Goal: Task Accomplishment & Management: Use online tool/utility

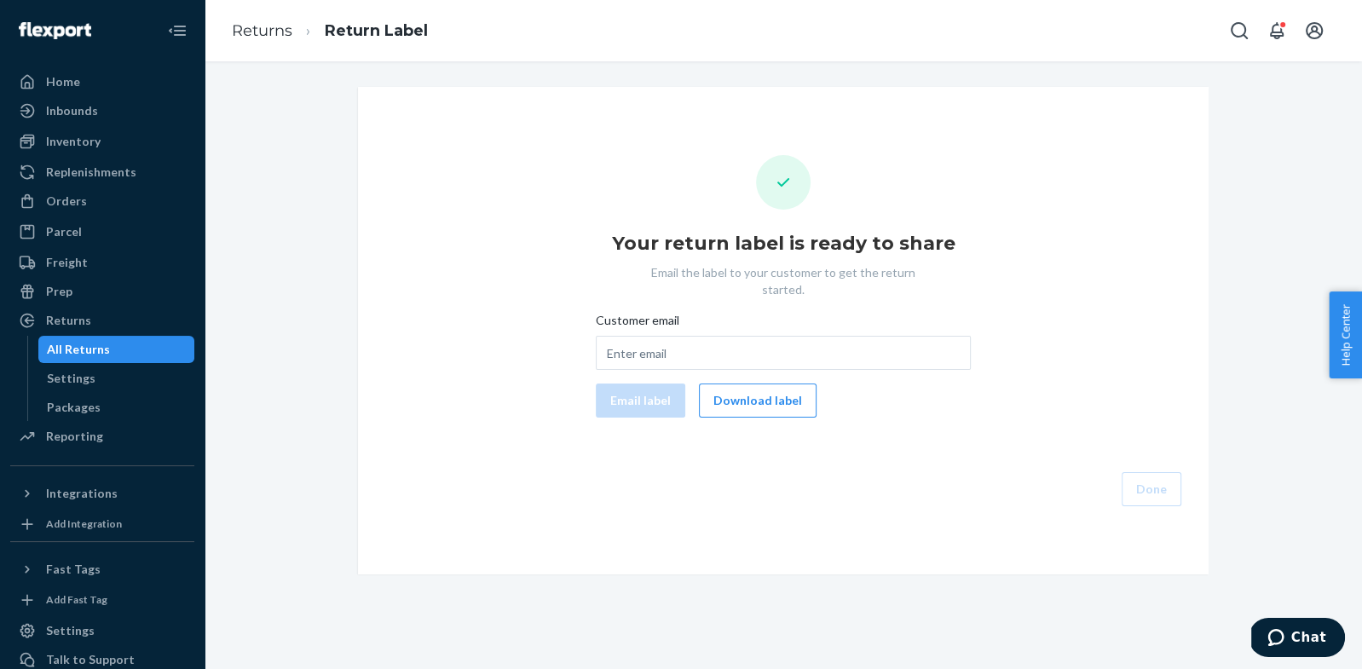
click at [145, 349] on div "All Returns" at bounding box center [116, 350] width 153 height 24
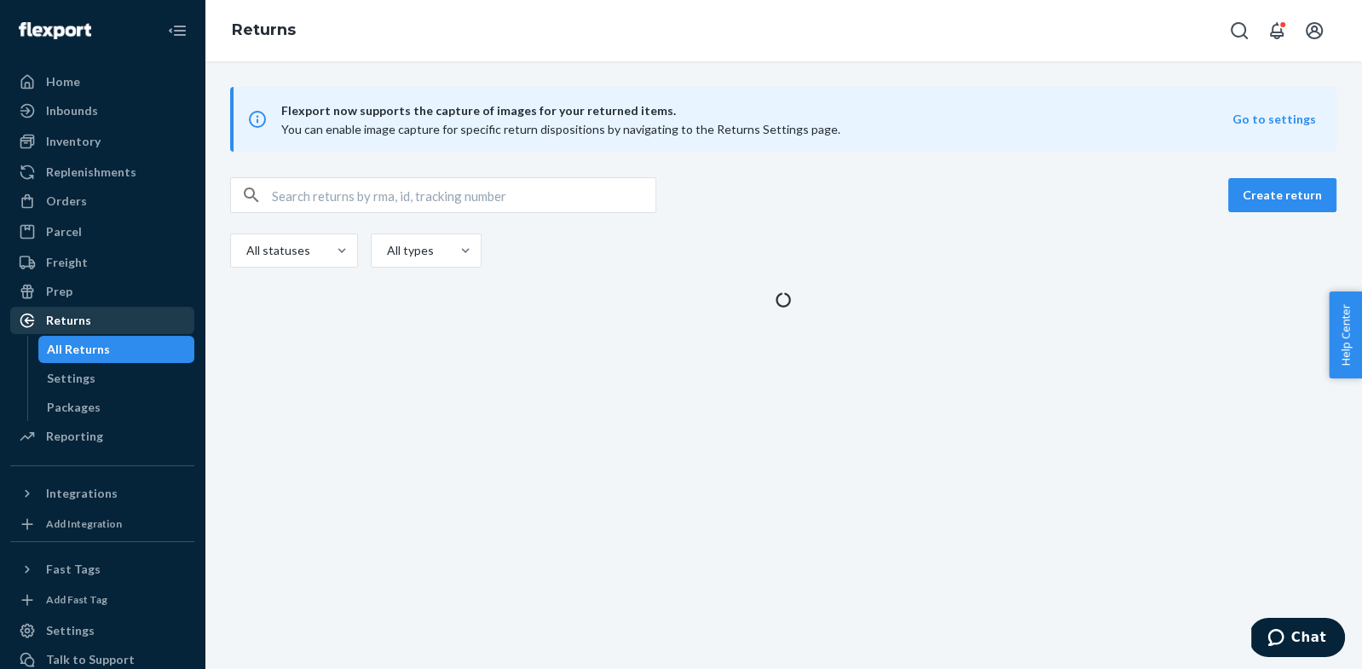
click at [112, 322] on div "Returns" at bounding box center [102, 321] width 181 height 24
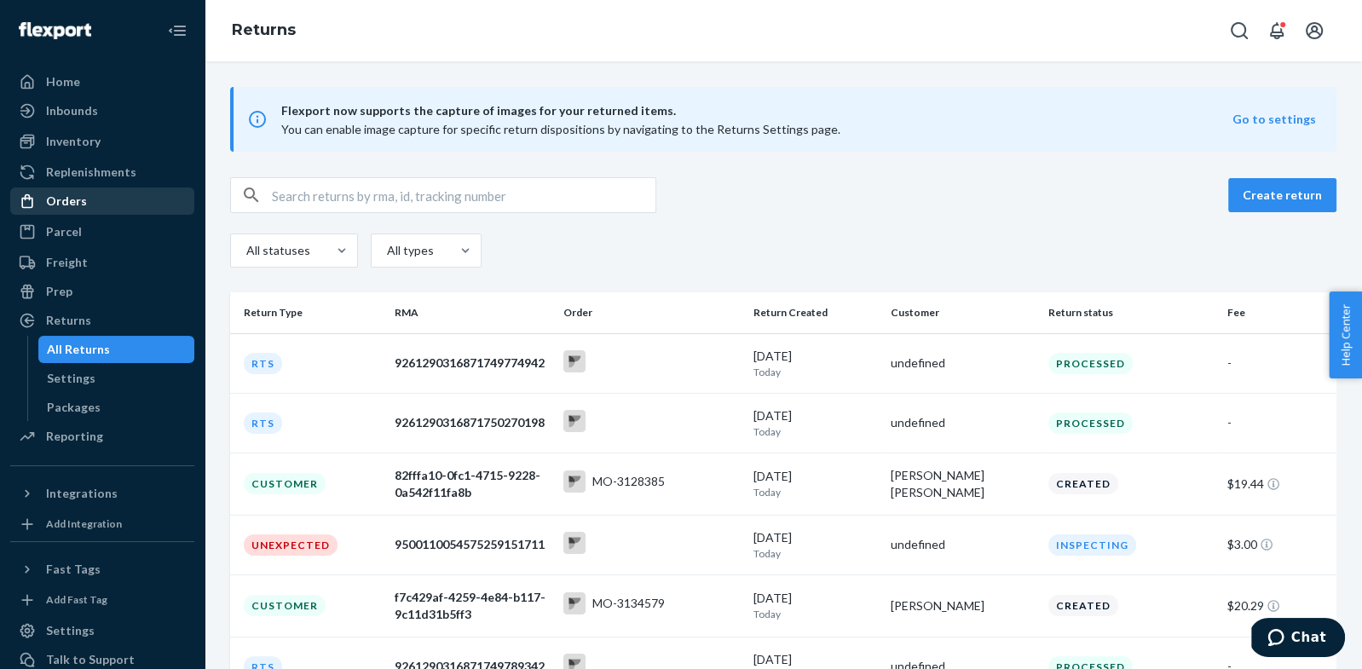
click at [85, 190] on div "Orders" at bounding box center [102, 201] width 181 height 24
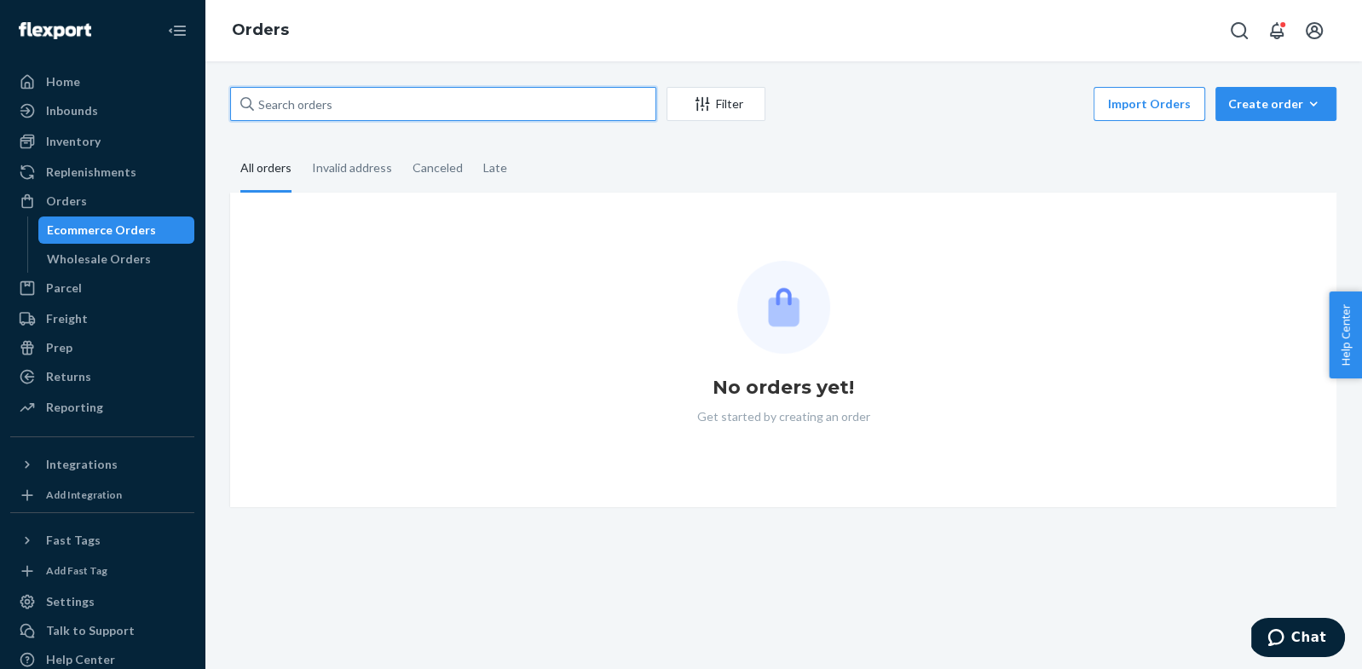
click at [379, 104] on input "text" at bounding box center [443, 104] width 426 height 34
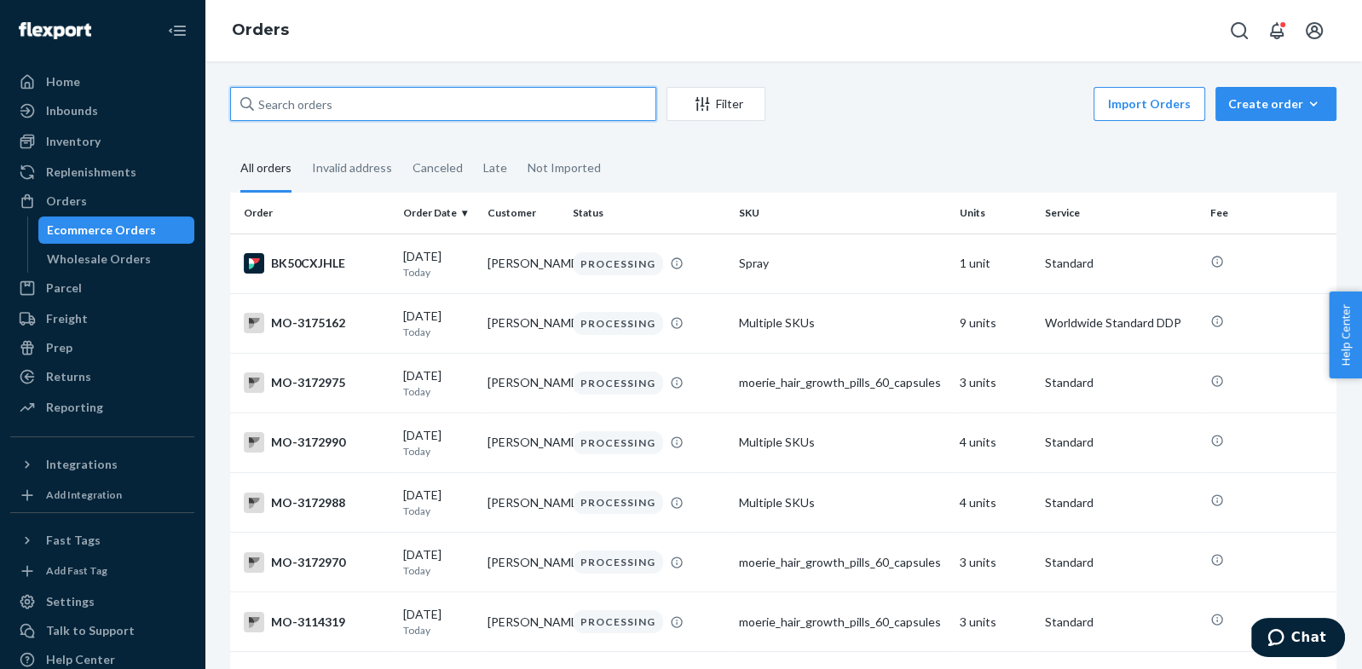
paste input "[PERSON_NAME]"
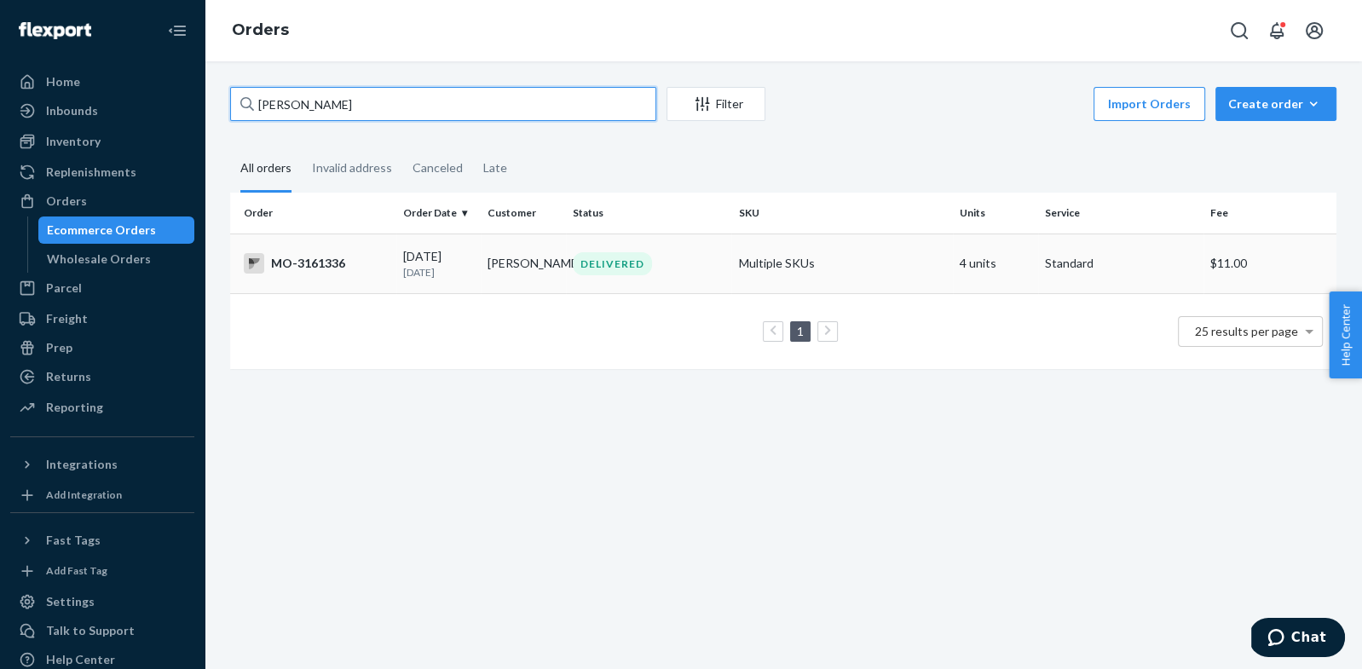
type input "[PERSON_NAME]"
click at [303, 257] on div "MO-3161336" at bounding box center [317, 263] width 146 height 20
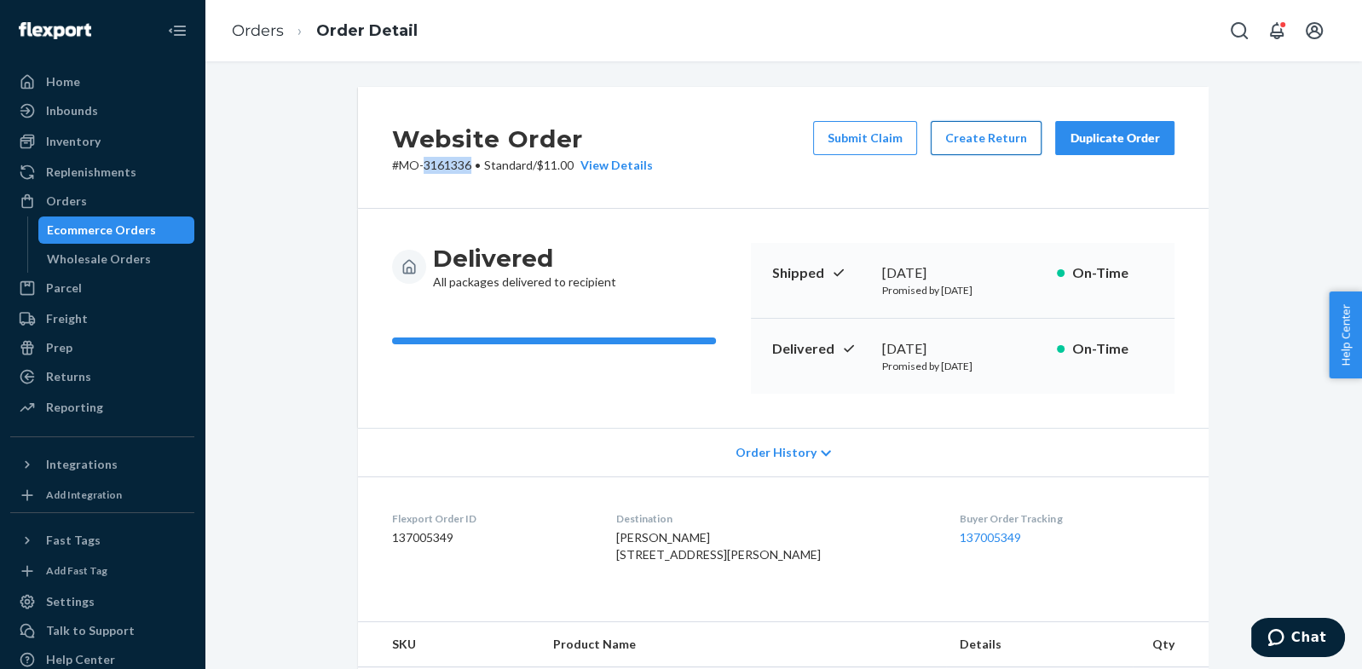
click at [997, 130] on button "Create Return" at bounding box center [986, 138] width 111 height 34
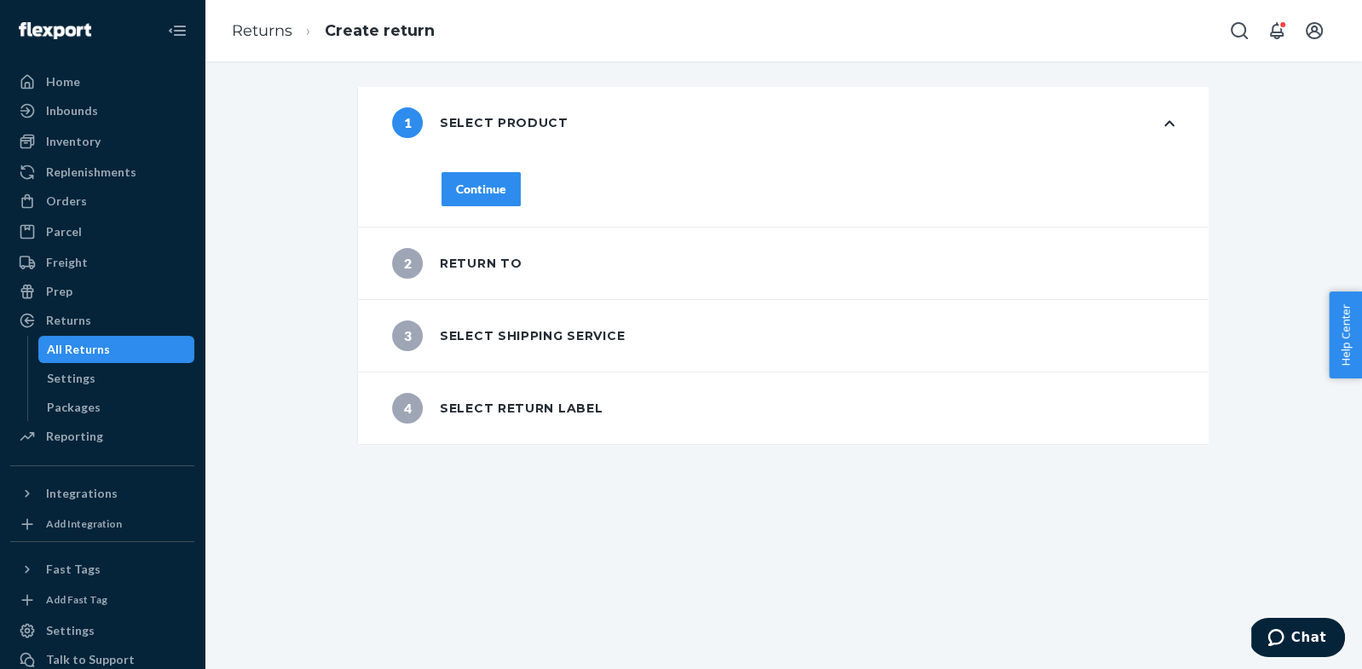
click at [490, 199] on button "Continue" at bounding box center [480, 189] width 79 height 34
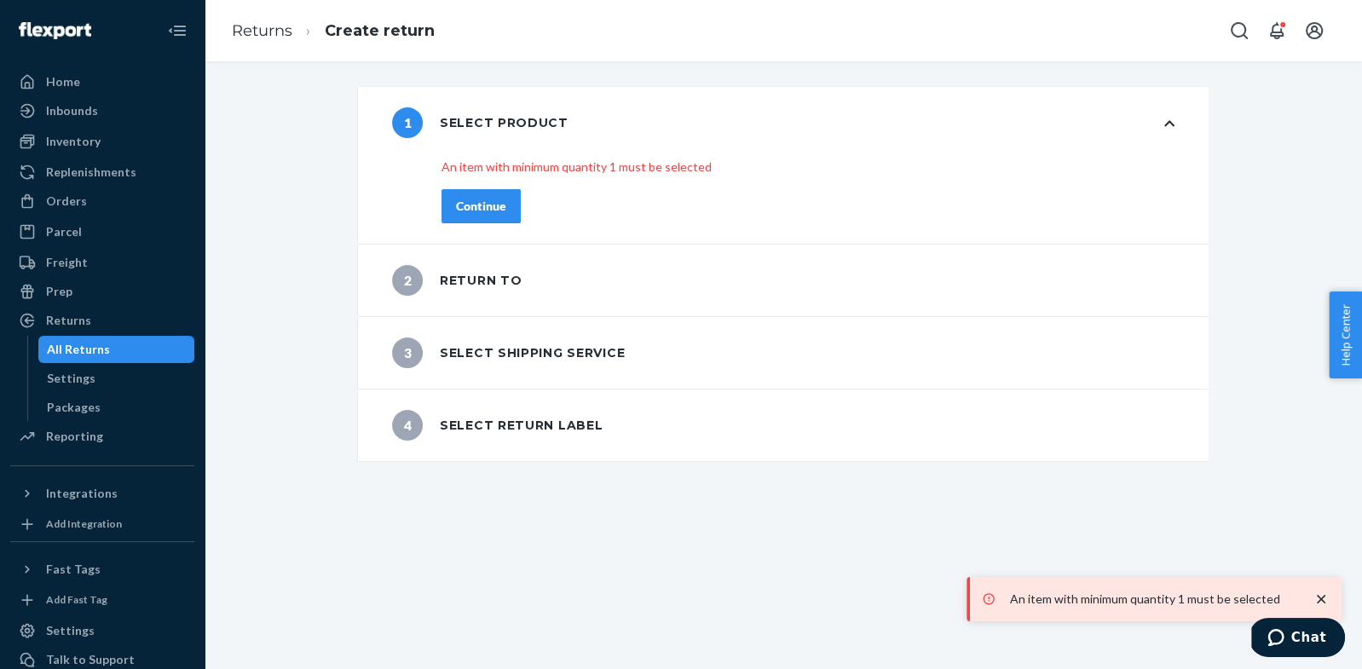
click at [1157, 139] on div "1 Select product" at bounding box center [783, 123] width 851 height 72
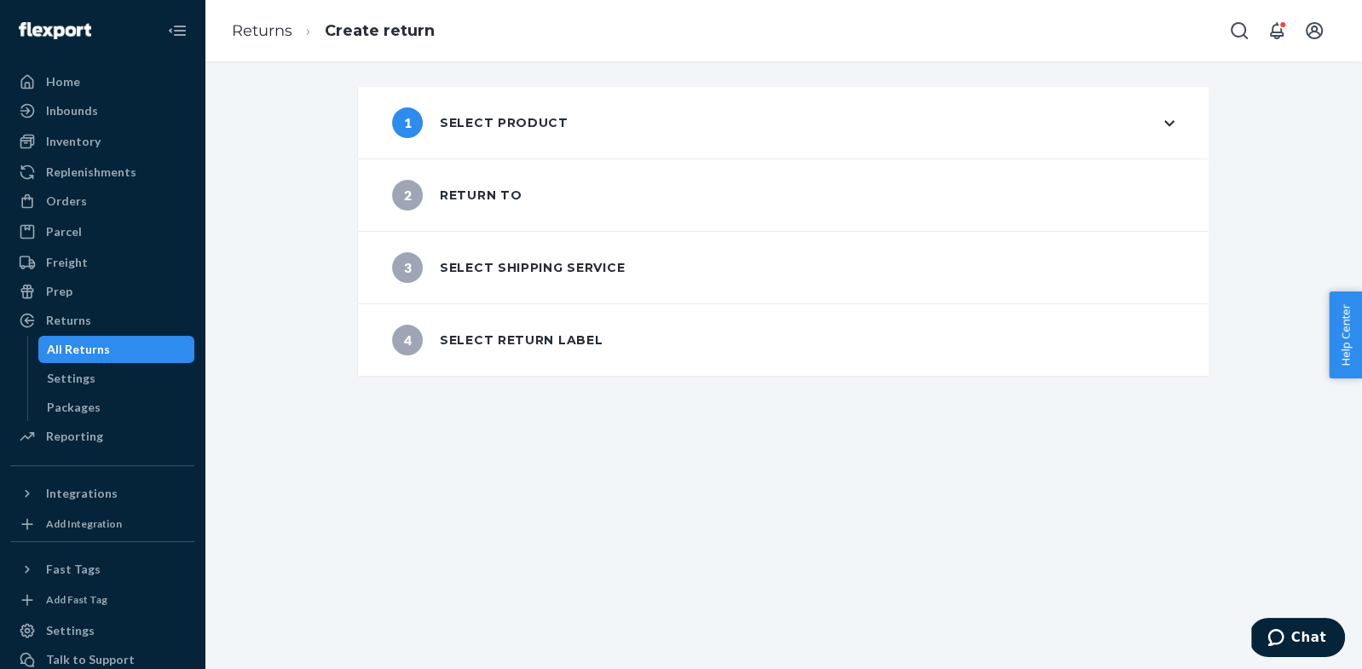
click at [1157, 139] on div "1 Select product" at bounding box center [783, 123] width 851 height 72
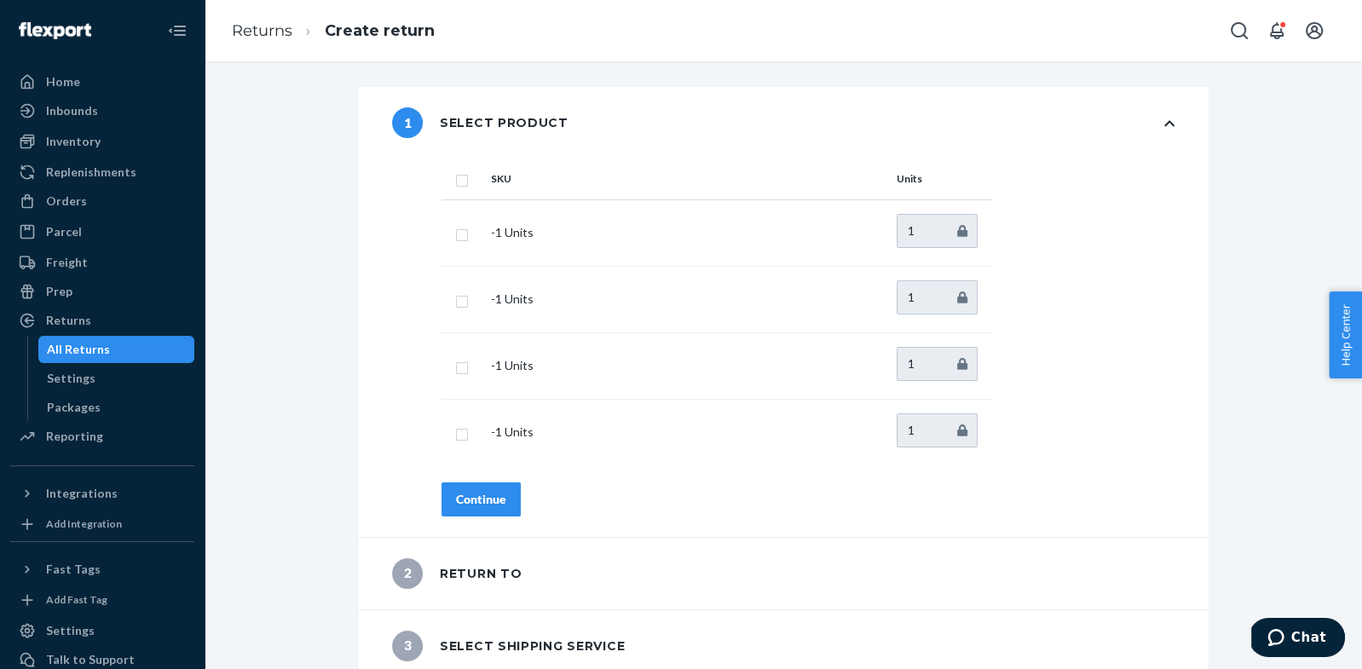
click at [461, 183] on input "checkbox" at bounding box center [462, 179] width 14 height 18
checkbox input "true"
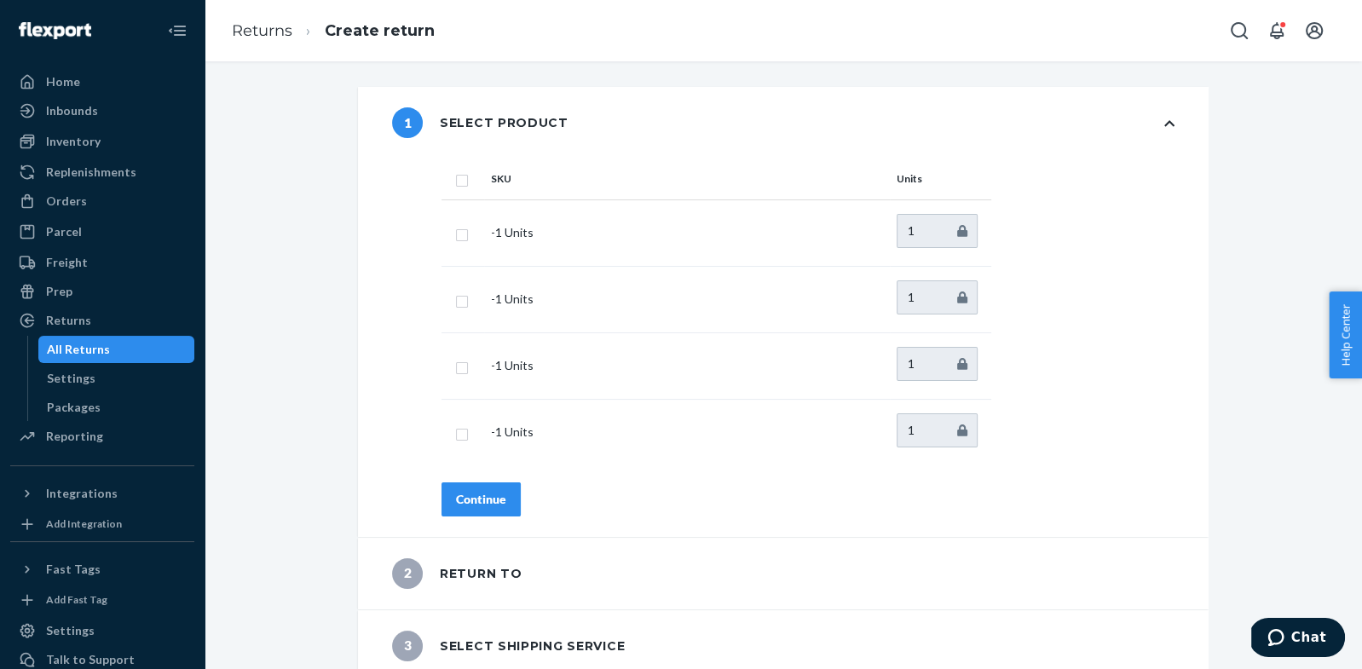
checkbox input "true"
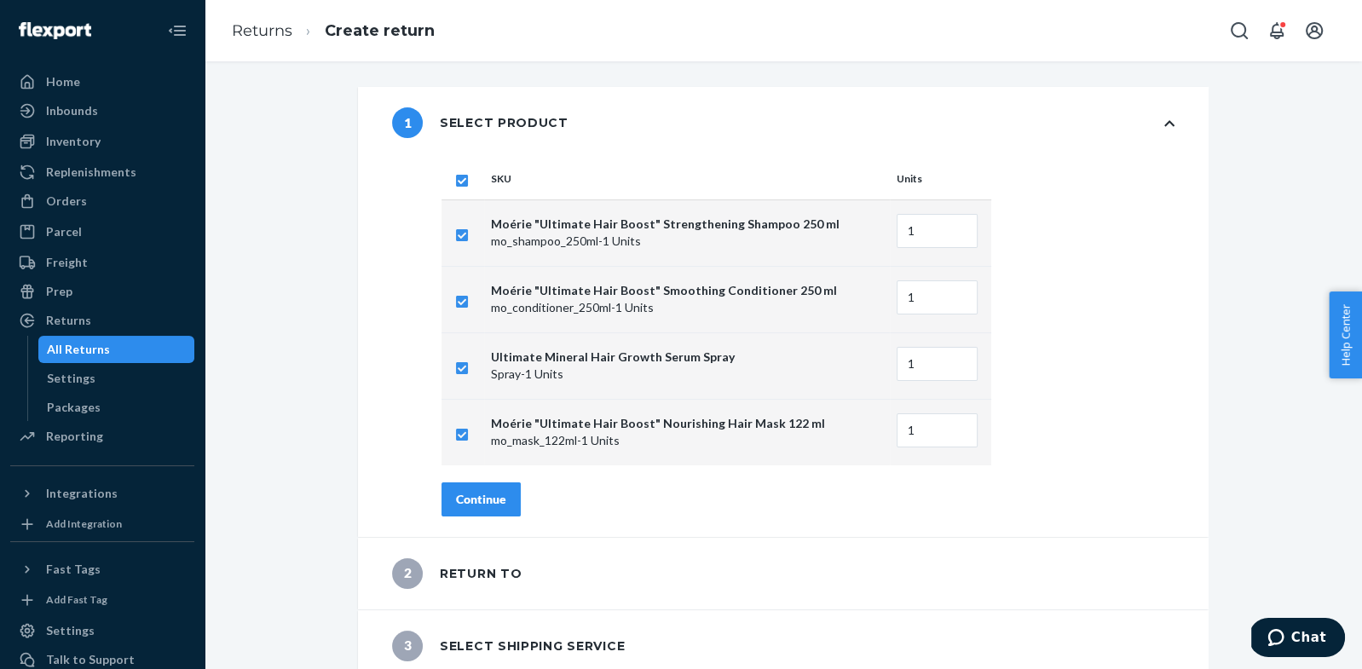
click at [504, 482] on button "Continue" at bounding box center [480, 499] width 79 height 34
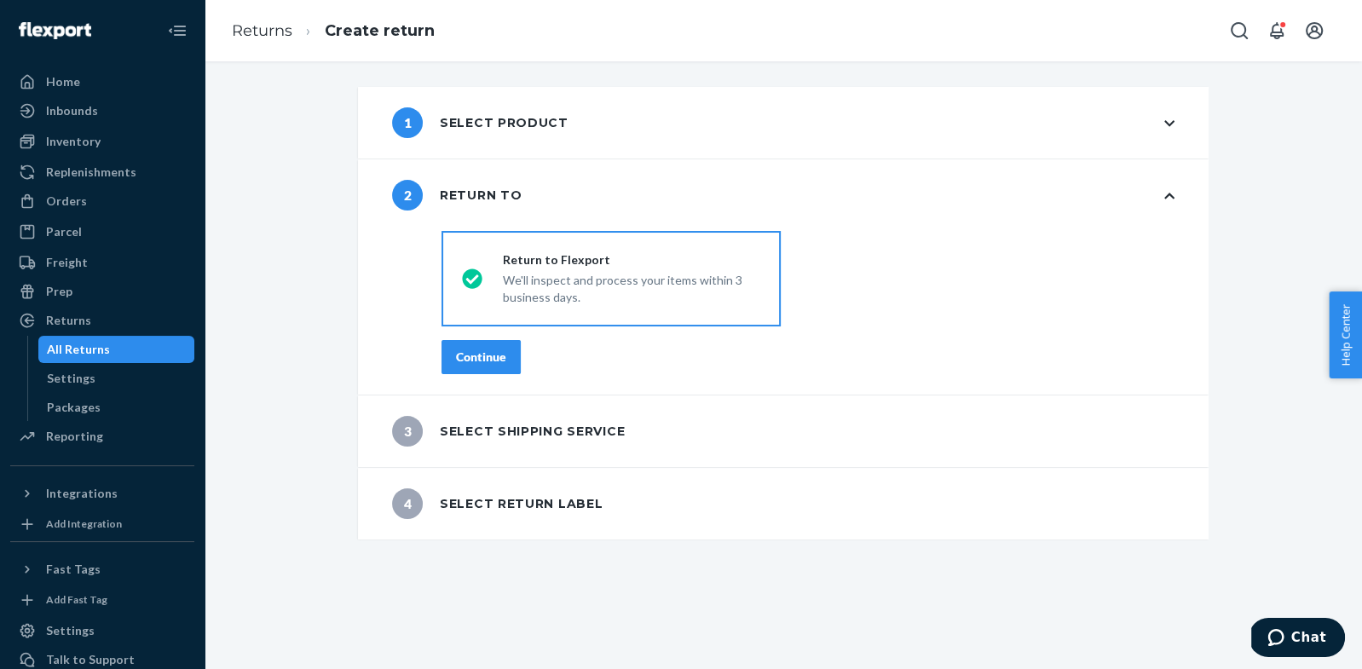
click at [498, 359] on div "Continue" at bounding box center [481, 357] width 50 height 17
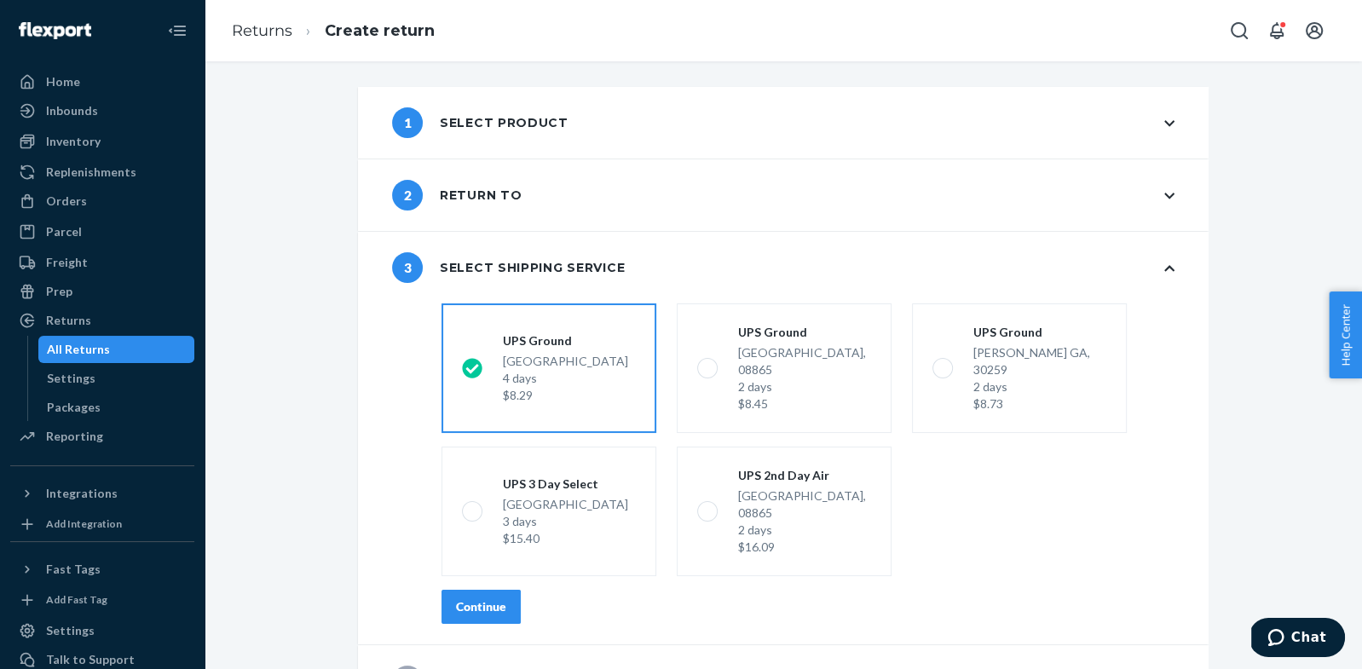
click at [466, 590] on button "Continue" at bounding box center [480, 607] width 79 height 34
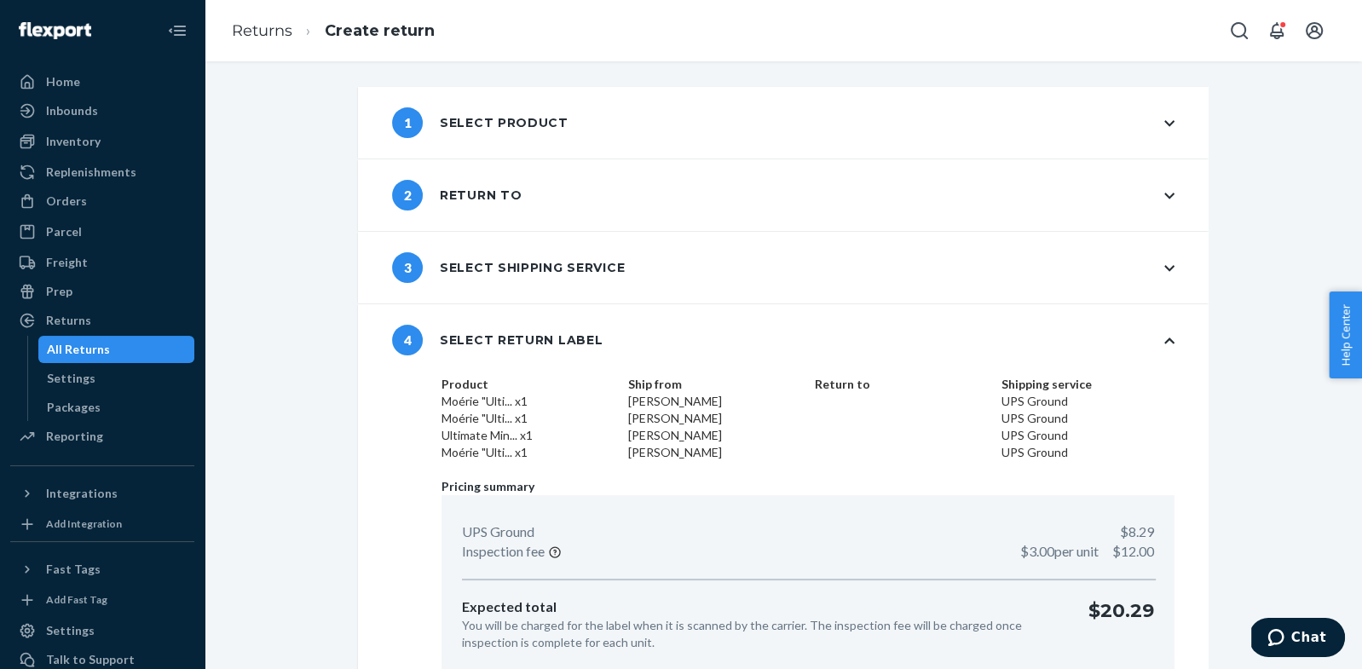
scroll to position [75, 0]
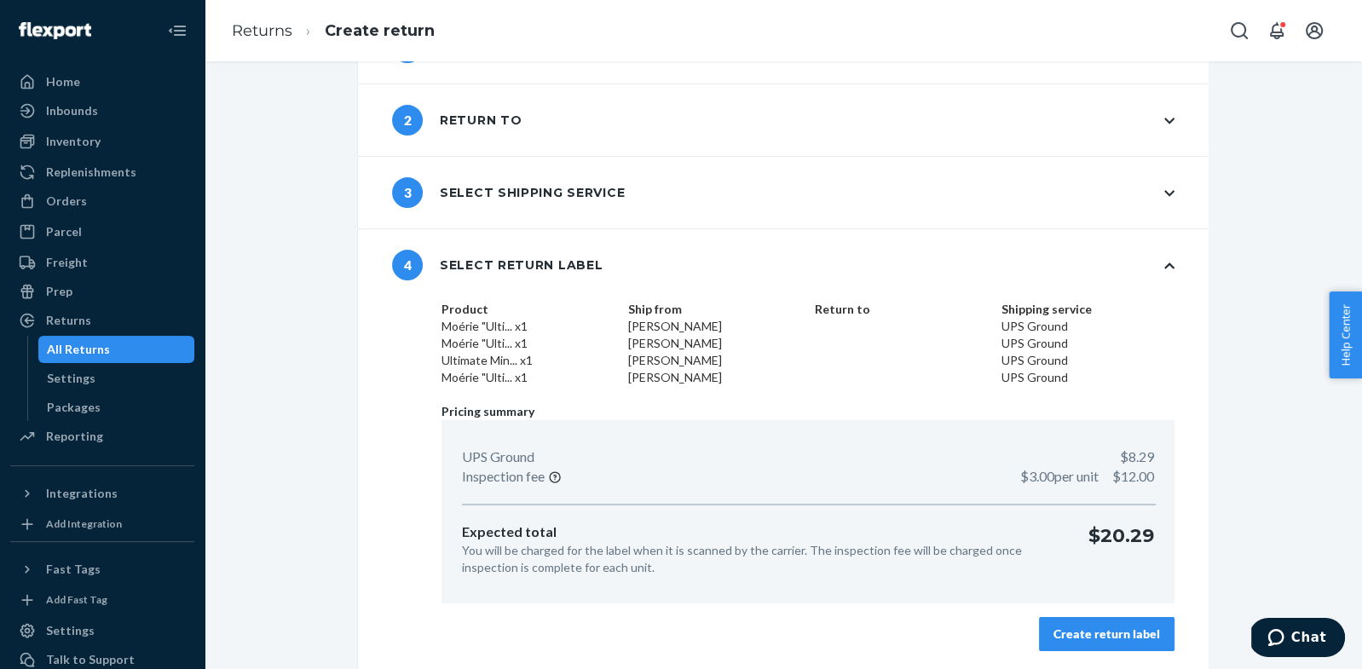
click at [1142, 626] on div "Create return label" at bounding box center [1106, 634] width 107 height 17
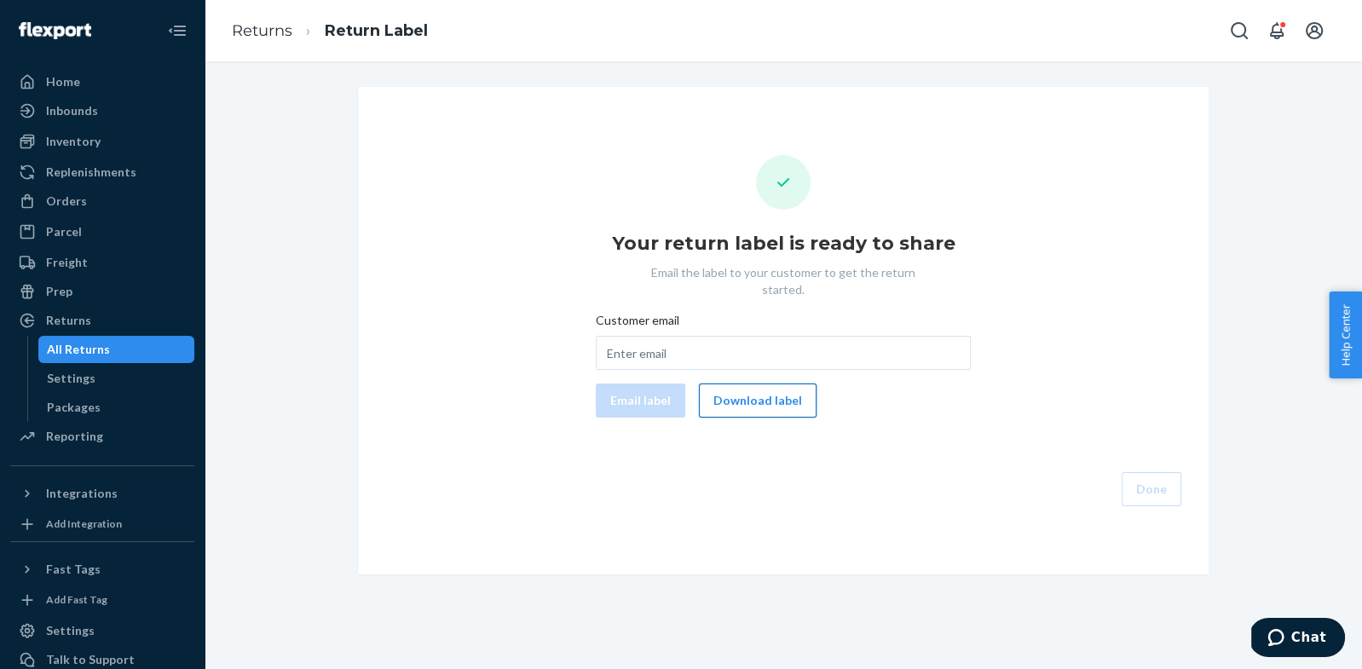
click at [725, 384] on button "Download label" at bounding box center [758, 401] width 118 height 34
